Goal: Task Accomplishment & Management: Manage account settings

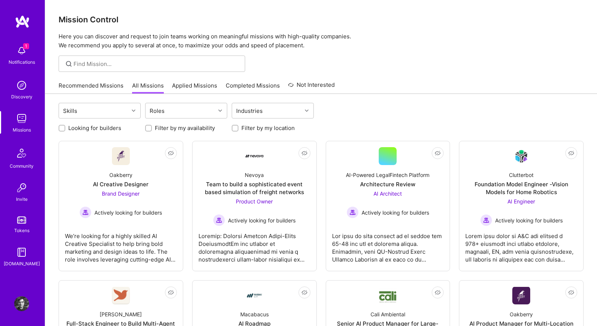
click at [115, 89] on link "Recommended Missions" at bounding box center [91, 88] width 65 height 12
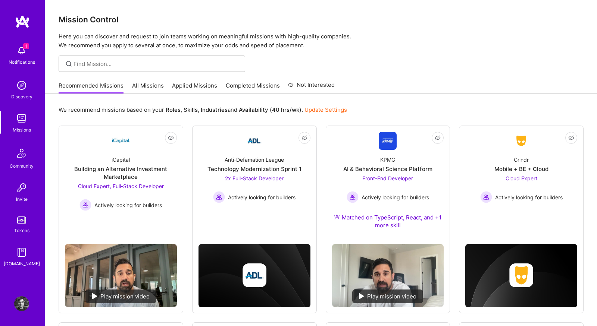
click at [25, 50] on img at bounding box center [21, 50] width 15 height 15
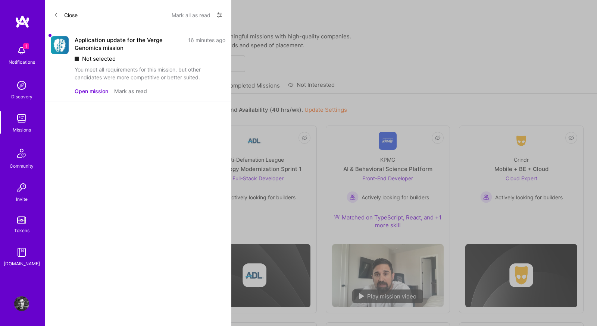
click at [136, 87] on button "Mark as read" at bounding box center [130, 91] width 33 height 8
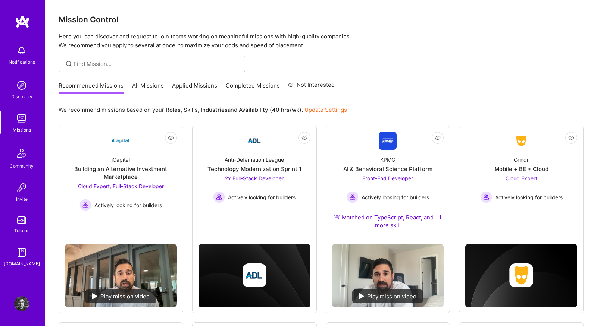
click at [191, 89] on link "Applied Missions" at bounding box center [194, 88] width 45 height 12
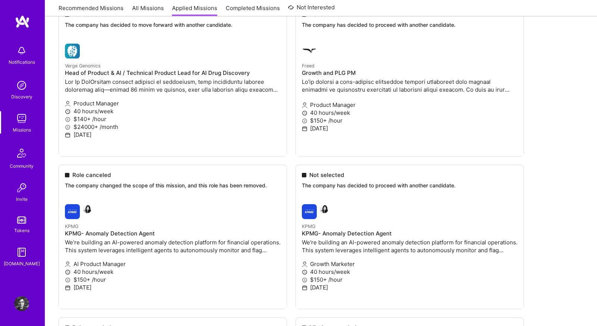
scroll to position [127, 0]
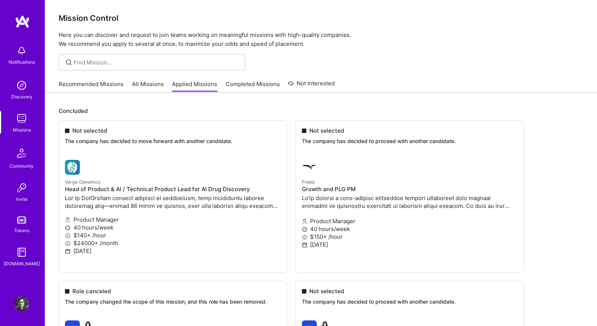
scroll to position [0, 0]
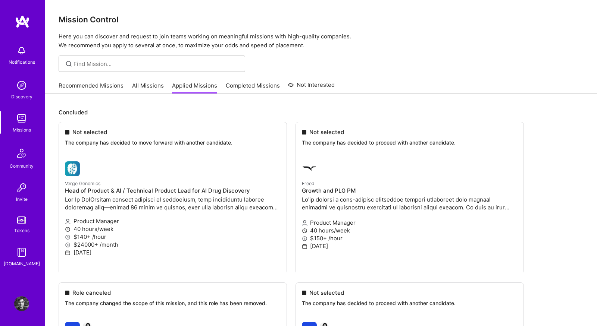
click at [144, 84] on link "All Missions" at bounding box center [148, 88] width 32 height 12
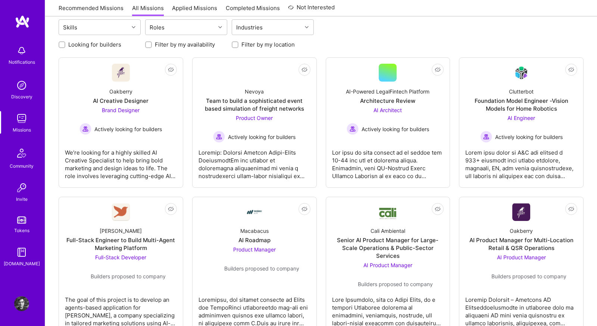
scroll to position [80, 0]
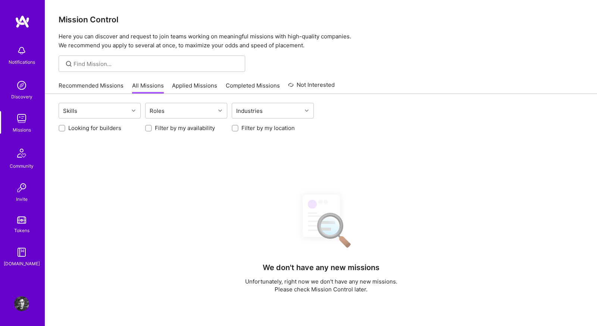
scroll to position [80, 0]
